Goal: Communication & Community: Ask a question

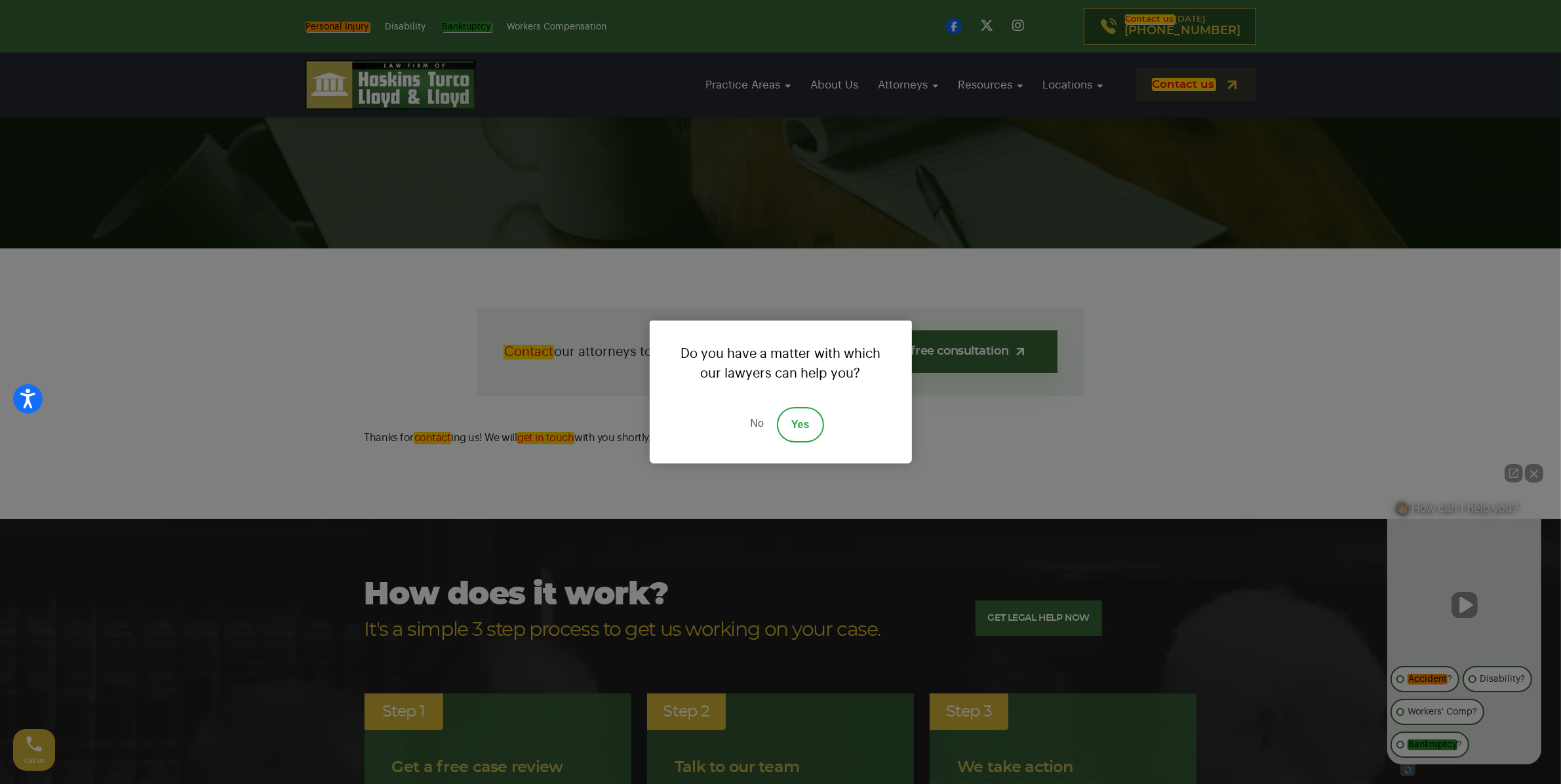
click at [757, 420] on link "No" at bounding box center [756, 425] width 40 height 36
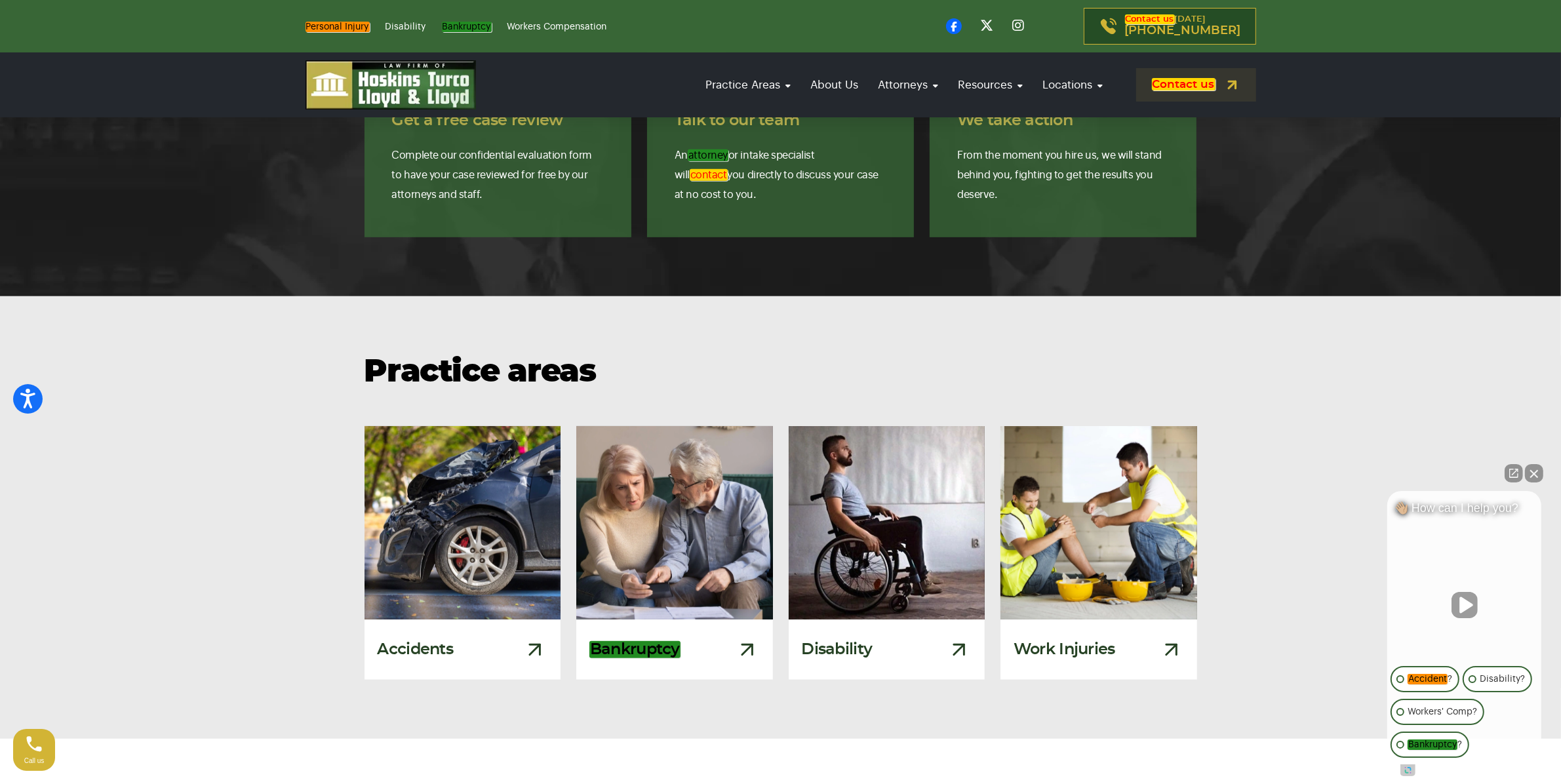
scroll to position [820, 0]
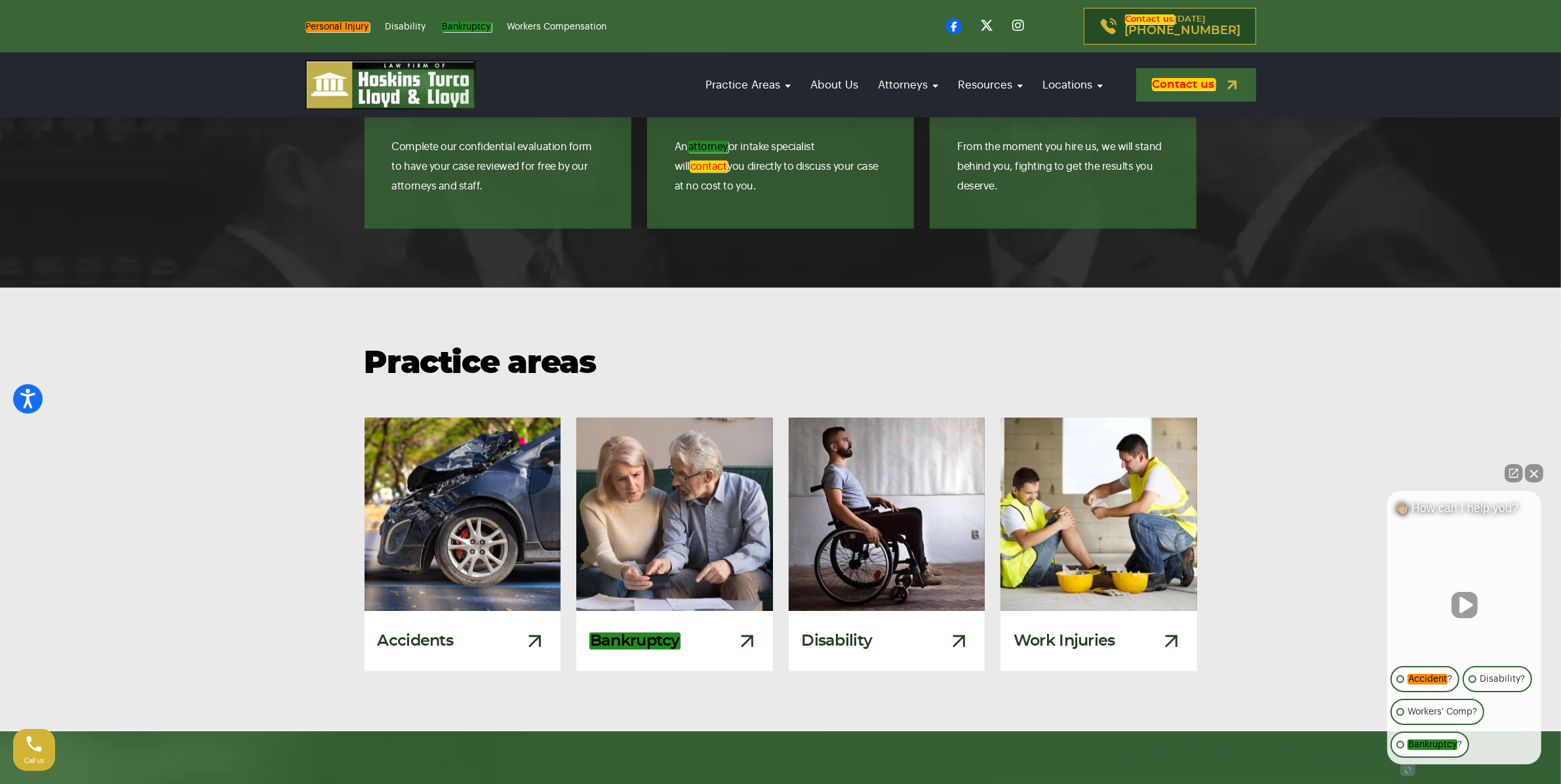
click at [1171, 80] on em "Contact us" at bounding box center [1184, 84] width 63 height 13
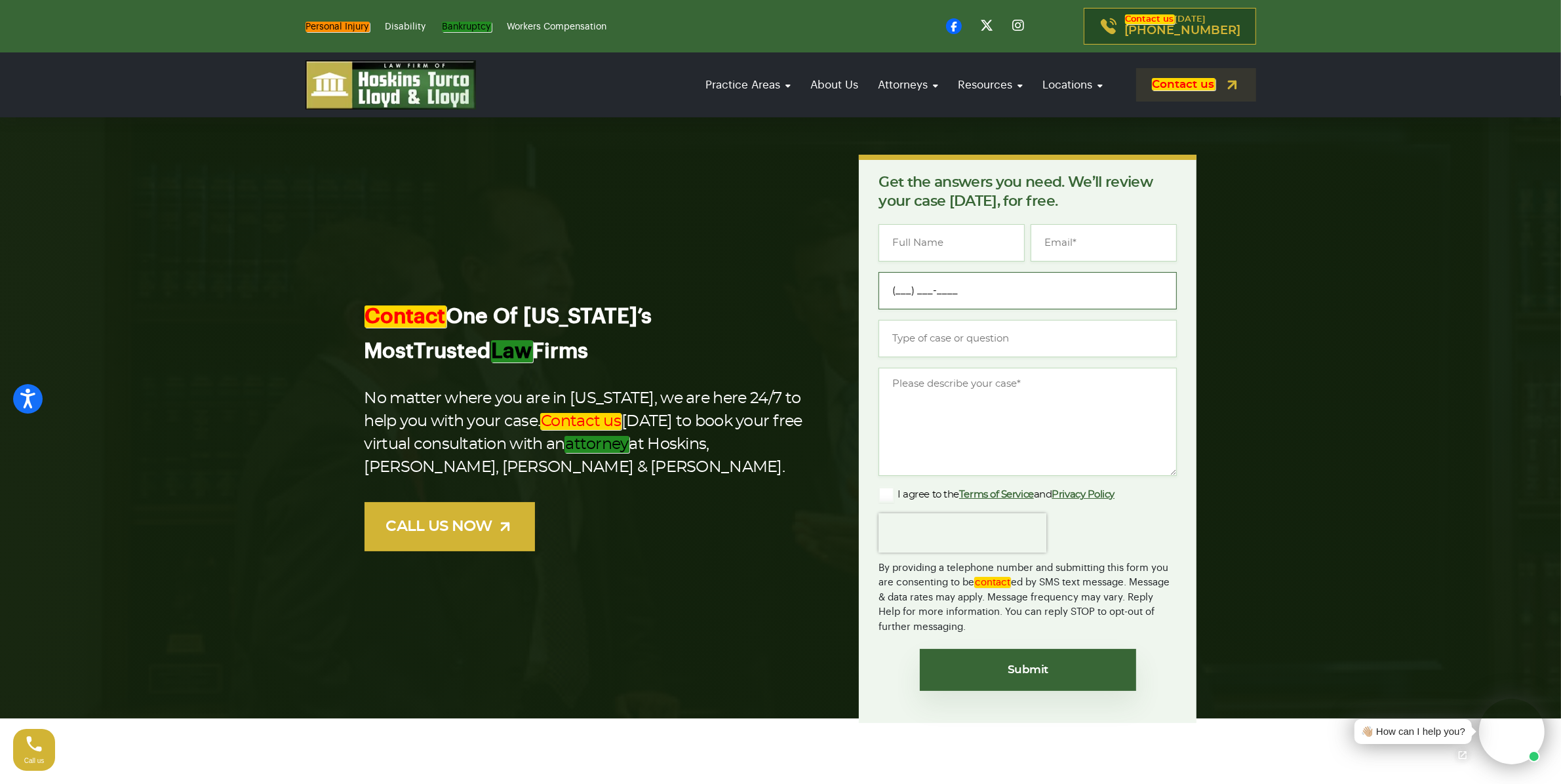
drag, startPoint x: 1001, startPoint y: 282, endPoint x: 987, endPoint y: 289, distance: 15.7
click at [1002, 285] on input "(___) ___-____" at bounding box center [1027, 291] width 298 height 38
type input "(954) 308-8571"
type input "Juan Rodriguez"
type input "jrodriguez@damg.com"
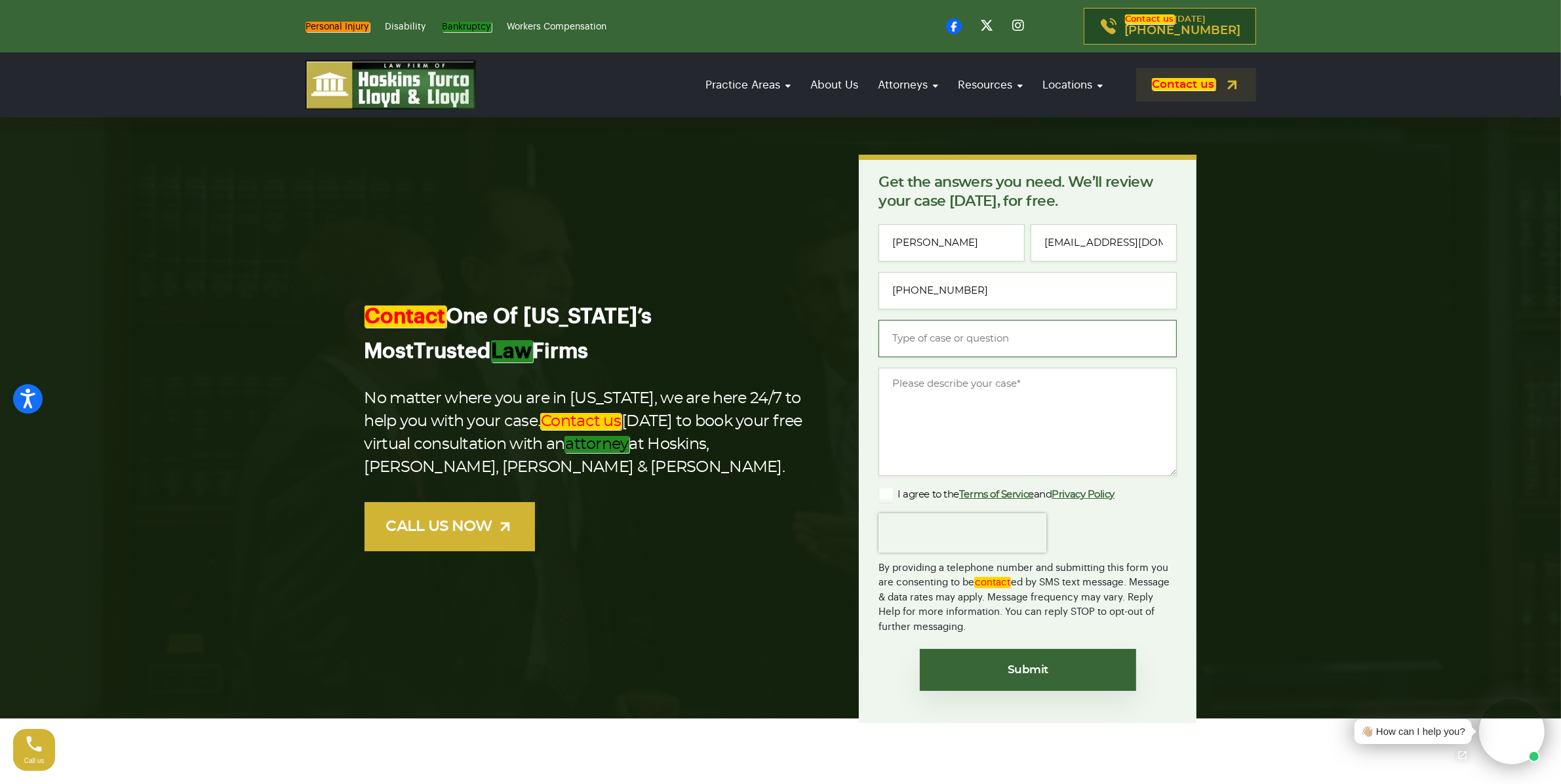
click at [911, 357] on div "Name * Juan Rodriguez Email * jrodriguez@damg.com Phone * (954) 308-8571 Type o…" at bounding box center [1027, 429] width 298 height 410
type input "follow up"
drag, startPoint x: 942, startPoint y: 437, endPoint x: 932, endPoint y: 466, distance: 30.7
click at [942, 440] on textarea "Message *" at bounding box center [1027, 422] width 298 height 108
paste textarea "Hola, Le estoy haciendo un seguimiento a mi mensaje de la semana pasada, ofrece…"
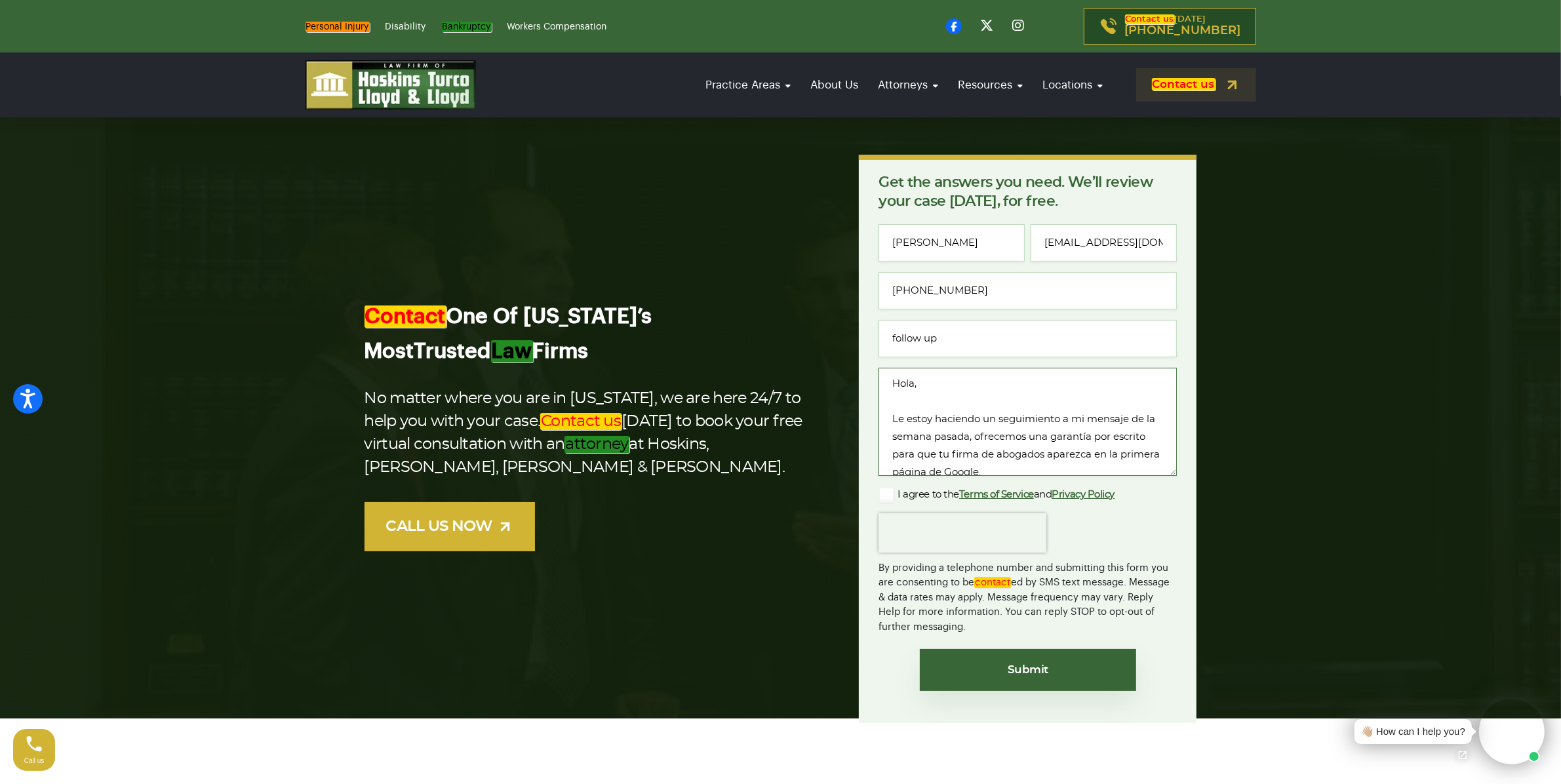
scroll to position [108, 0]
type textarea "Hola, Le estoy haciendo un seguimiento a mi mensaje de la semana pasada, ofrece…"
click at [892, 491] on label "I agree to the Terms of Service and Privacy Policy" at bounding box center [996, 495] width 236 height 16
click at [0, 0] on input "I agree to the Terms of Service and Privacy Policy" at bounding box center [0, 0] width 0 height 0
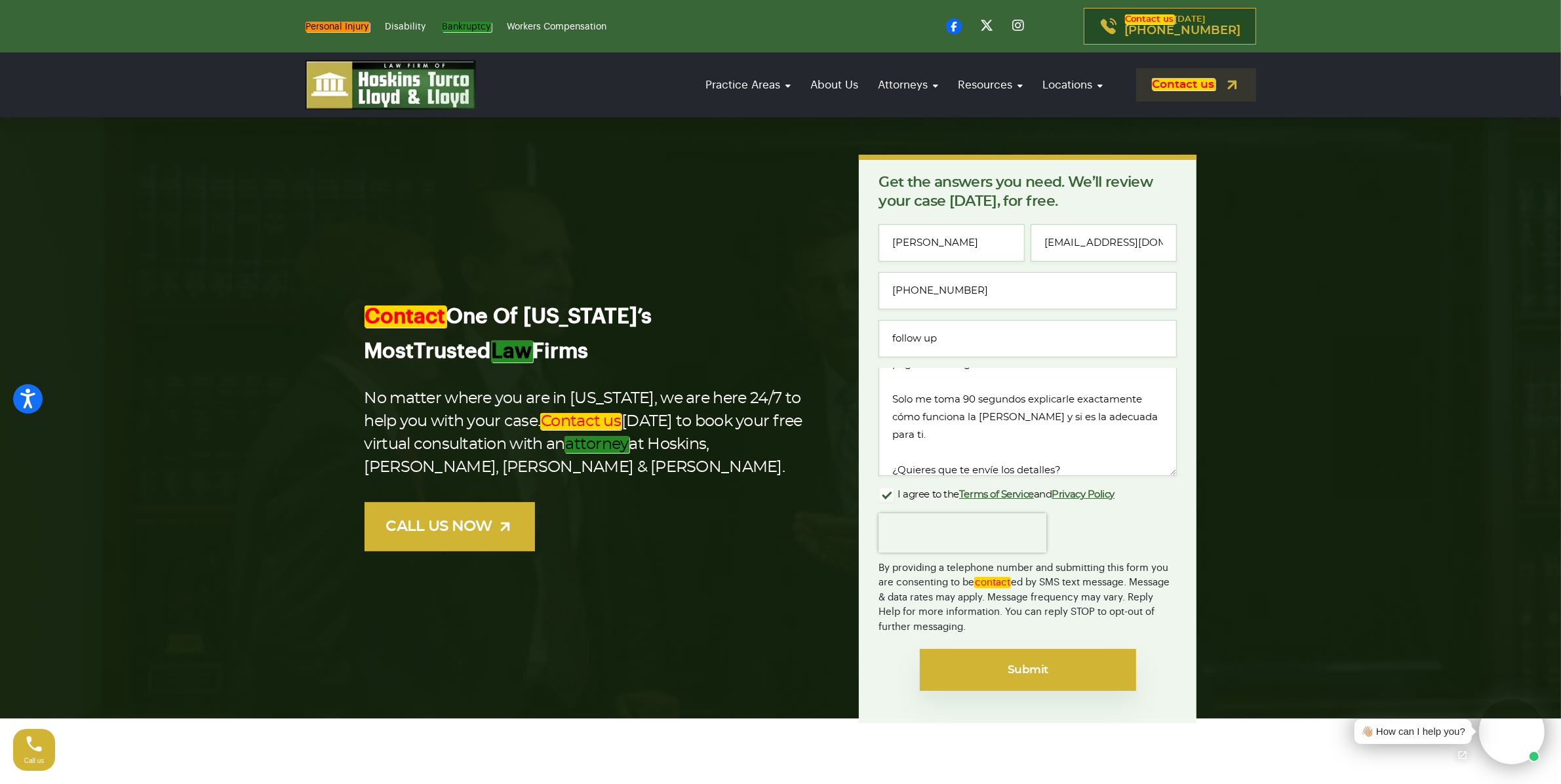
click at [998, 667] on input "Submit" at bounding box center [1028, 670] width 216 height 42
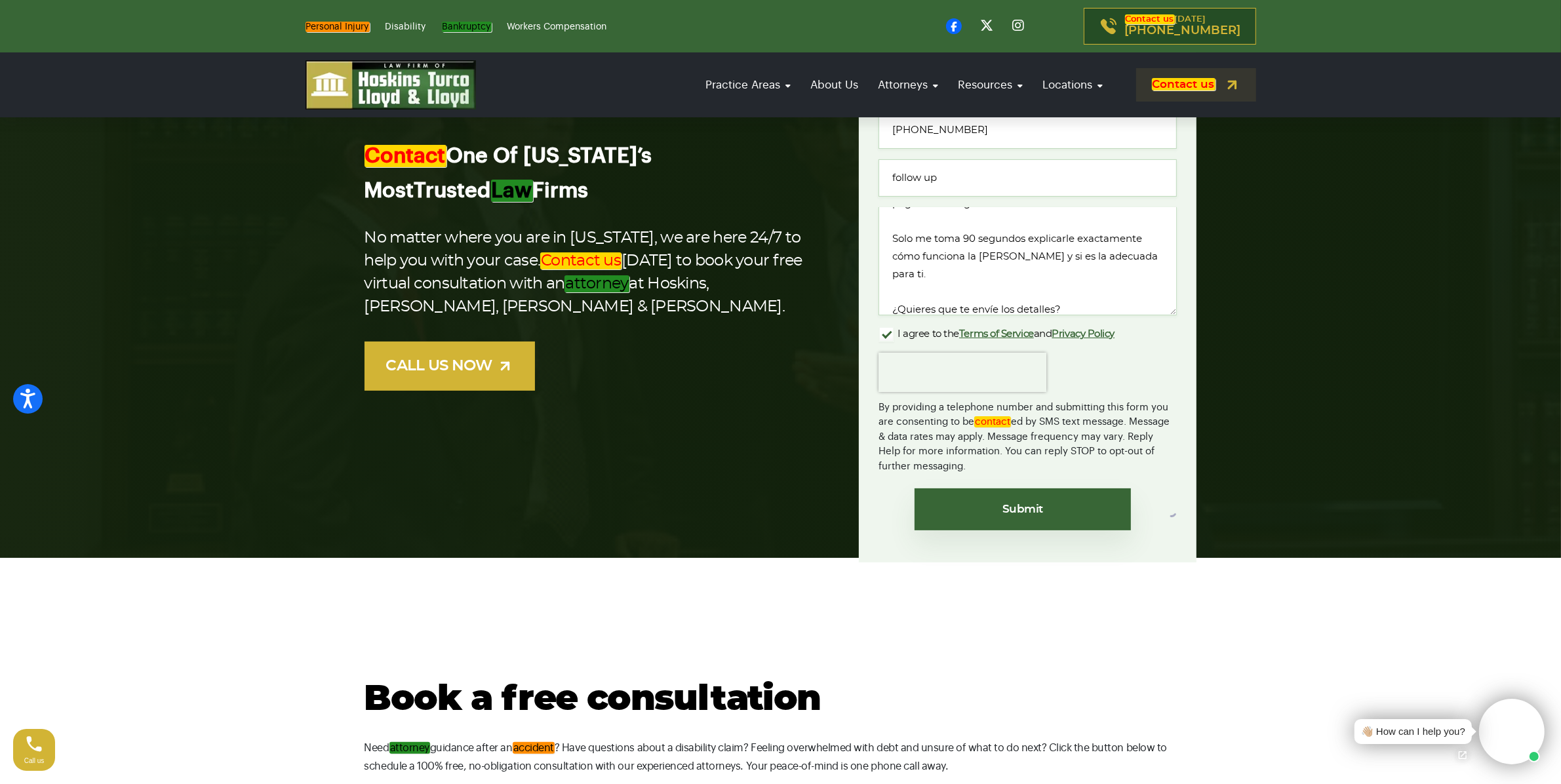
scroll to position [164, 0]
